Goal: Information Seeking & Learning: Find specific fact

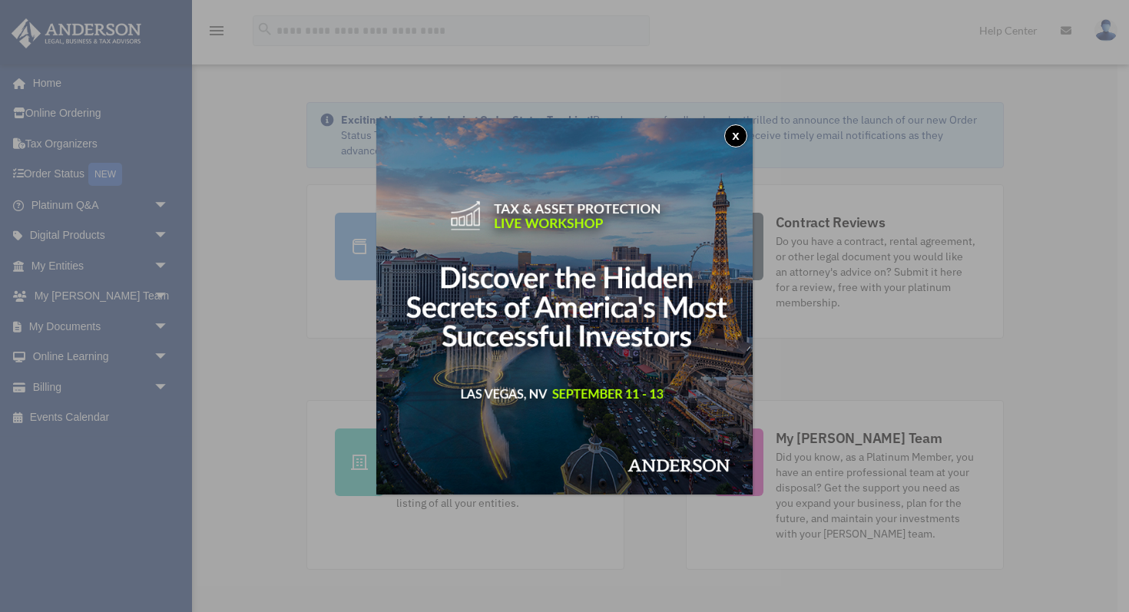
click at [735, 125] on button "x" at bounding box center [735, 135] width 23 height 23
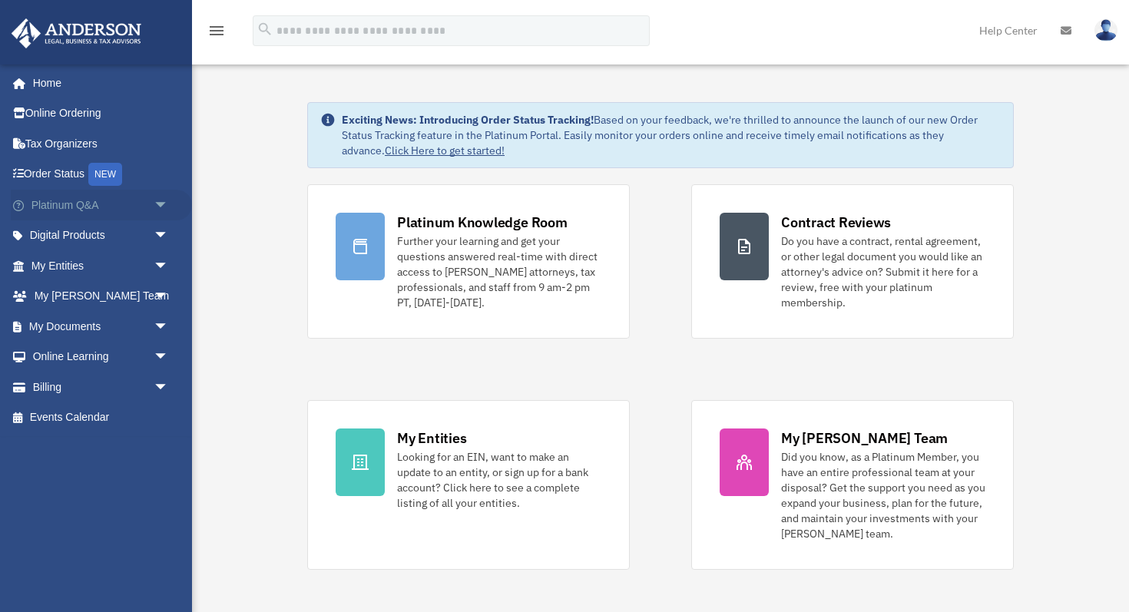
click at [157, 203] on span "arrow_drop_down" at bounding box center [169, 205] width 31 height 31
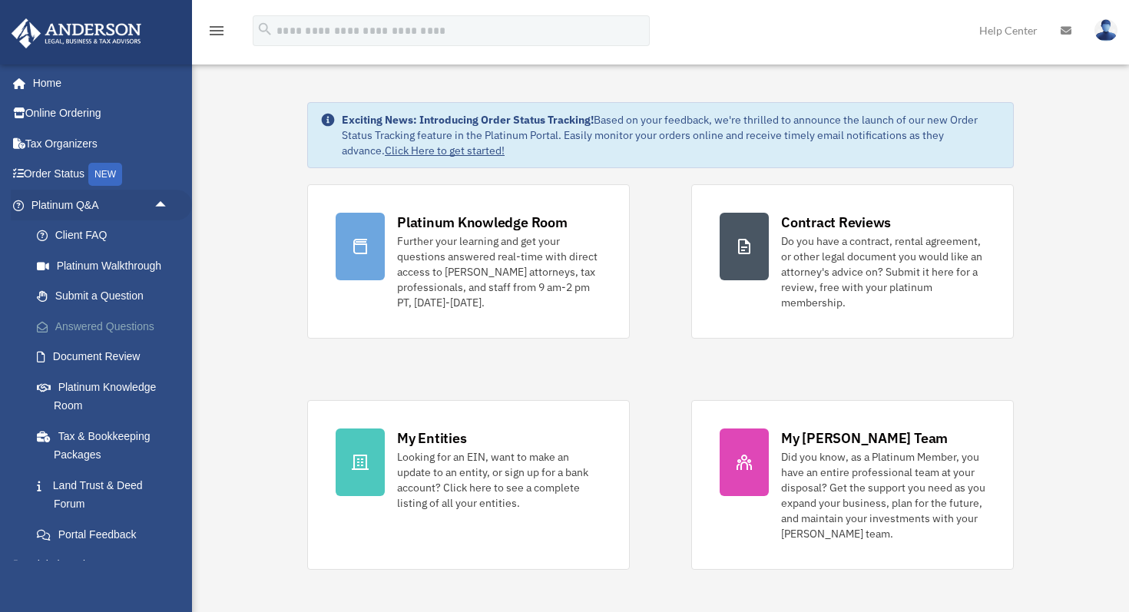
click at [105, 324] on link "Answered Questions" at bounding box center [106, 326] width 170 height 31
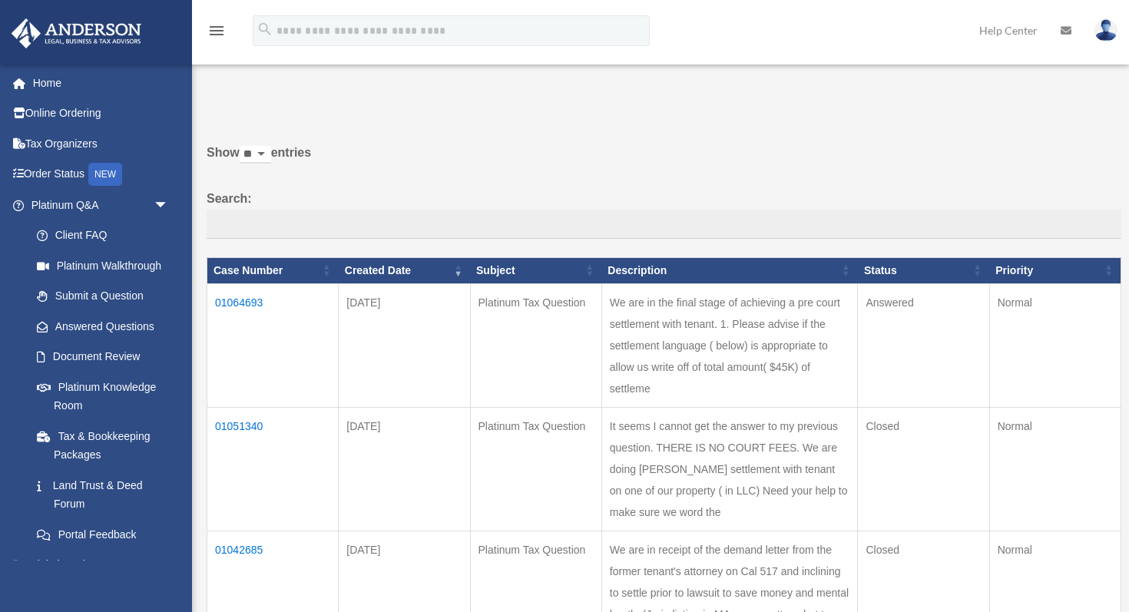
click at [247, 298] on td "01064693" at bounding box center [272, 345] width 131 height 124
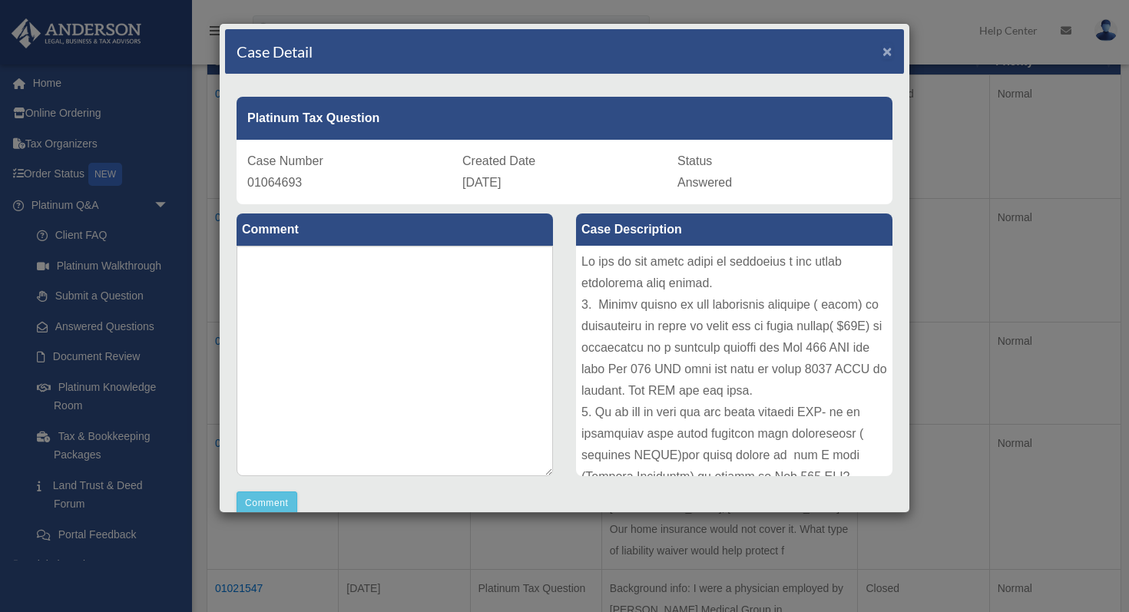
click at [888, 48] on span "×" at bounding box center [887, 51] width 10 height 18
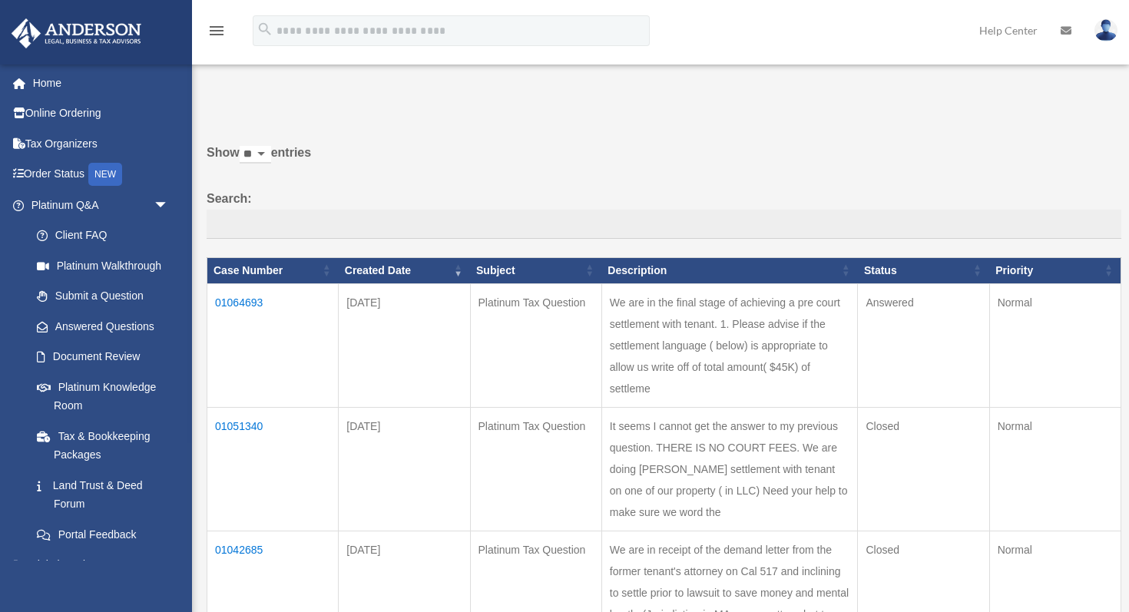
scroll to position [209, 0]
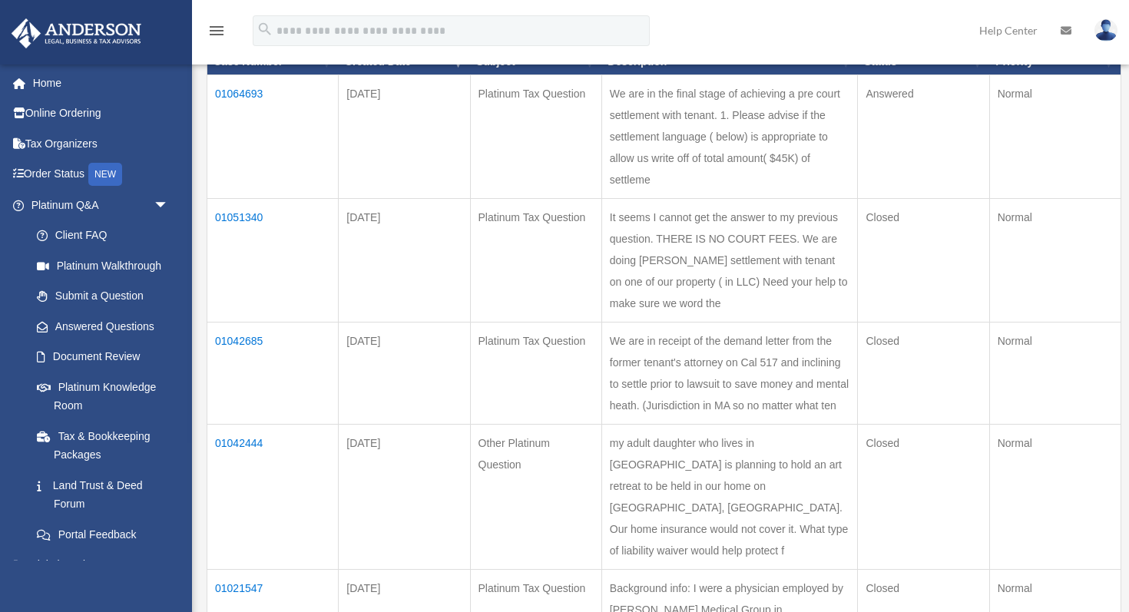
click at [242, 88] on td "01064693" at bounding box center [272, 136] width 131 height 124
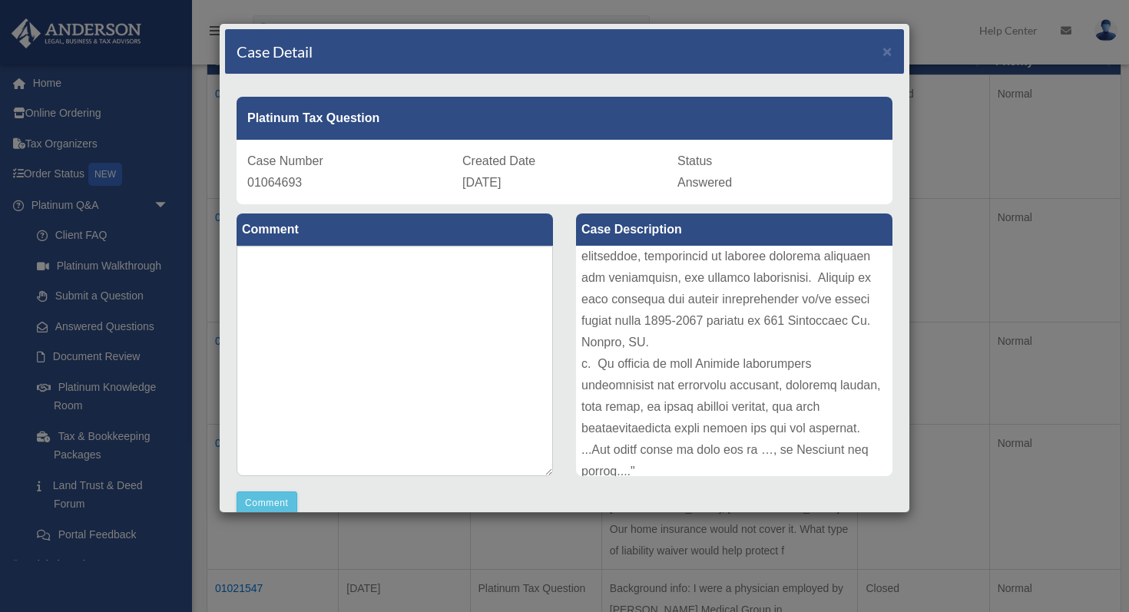
scroll to position [511, 0]
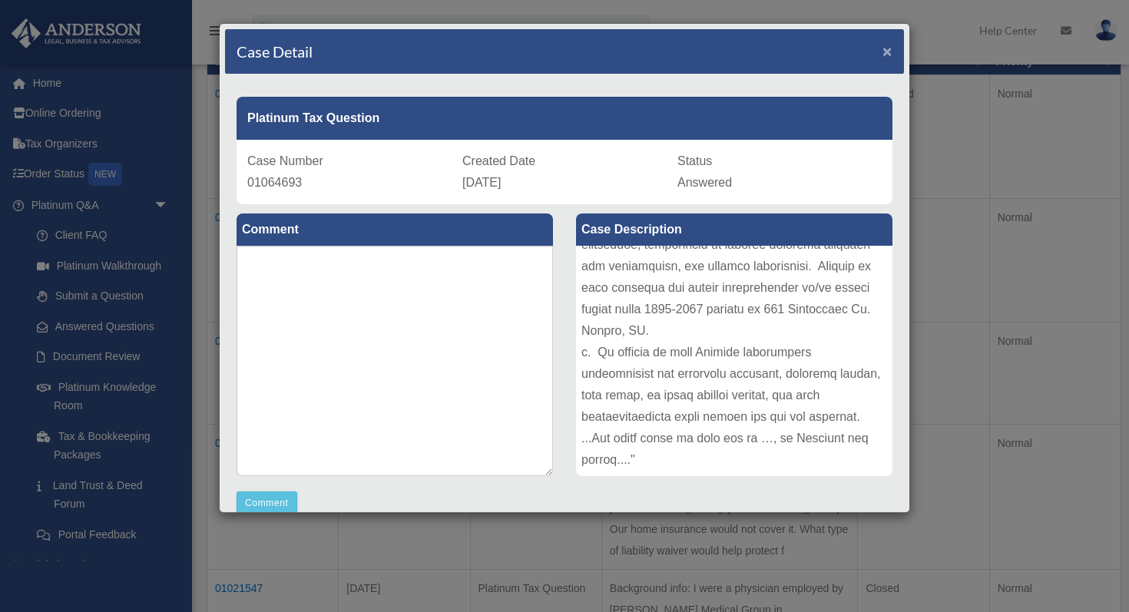
click at [884, 58] on span "×" at bounding box center [887, 51] width 10 height 18
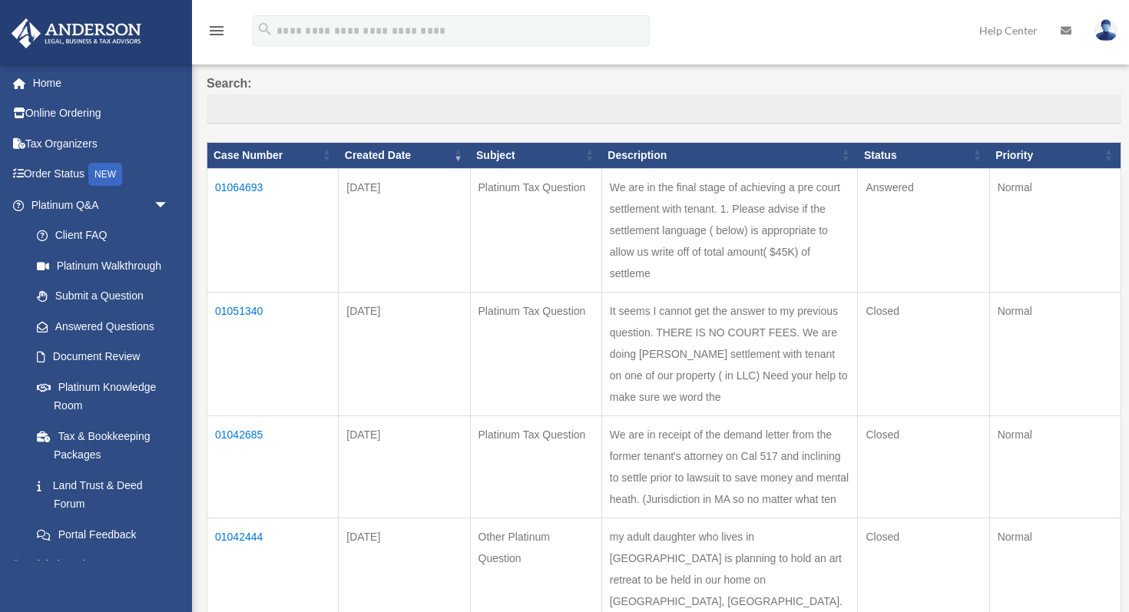
scroll to position [114, 0]
